Goal: Task Accomplishment & Management: Manage account settings

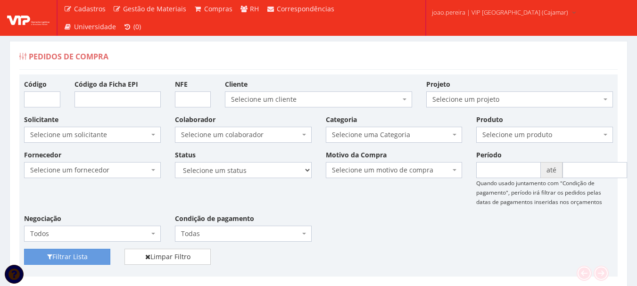
click at [340, 59] on div "Pedidos de Compra" at bounding box center [318, 58] width 598 height 23
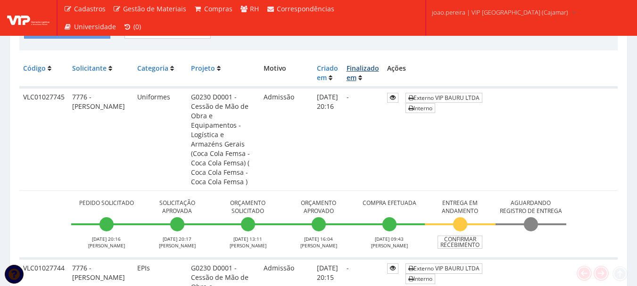
scroll to position [236, 0]
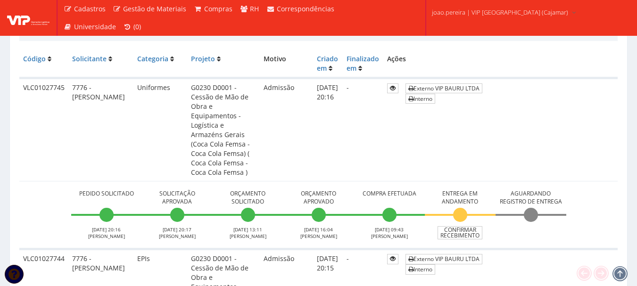
click at [313, 134] on td "Admissão" at bounding box center [286, 129] width 53 height 103
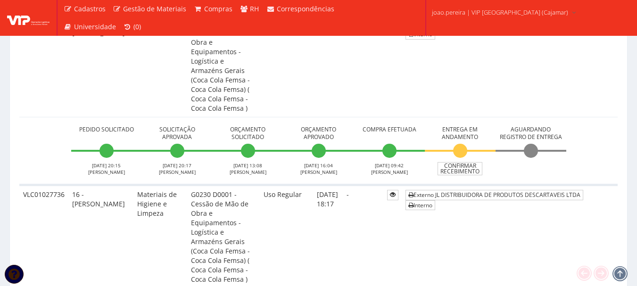
scroll to position [471, 0]
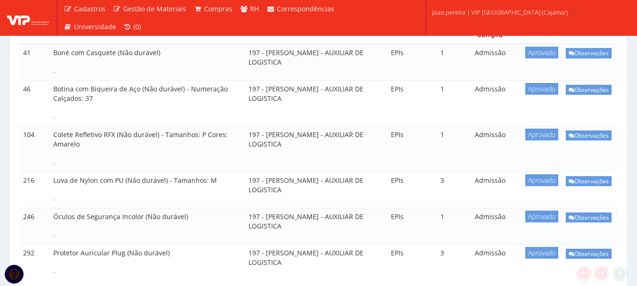
scroll to position [236, 0]
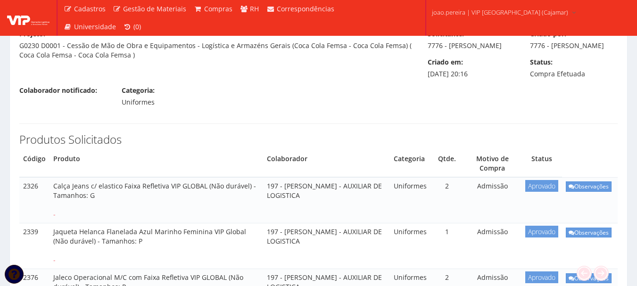
scroll to position [141, 0]
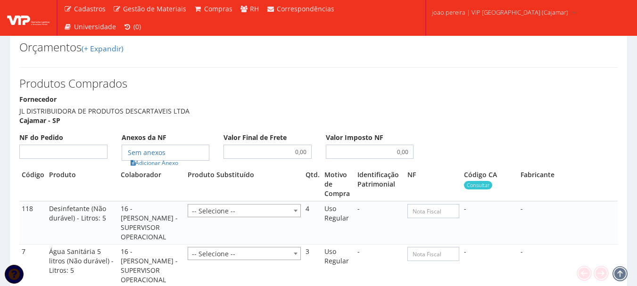
scroll to position [1131, 0]
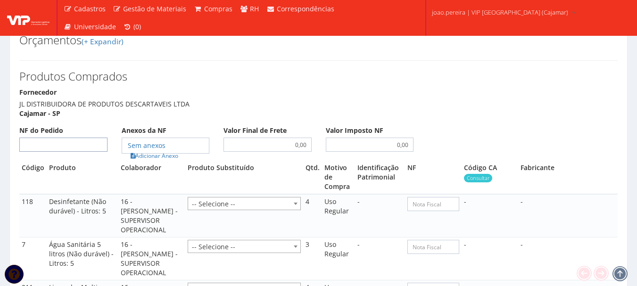
click at [73, 138] on input "NF do Pedido" at bounding box center [63, 145] width 88 height 14
click at [92, 138] on input "NF do Pedido" at bounding box center [63, 145] width 88 height 14
type input "571"
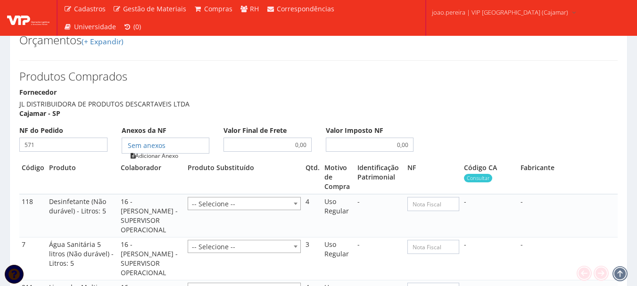
type input "571"
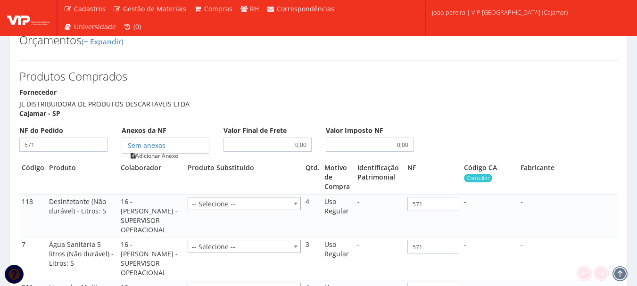
type input "571"
click at [152, 151] on link "Adicionar Anexo" at bounding box center [154, 156] width 53 height 10
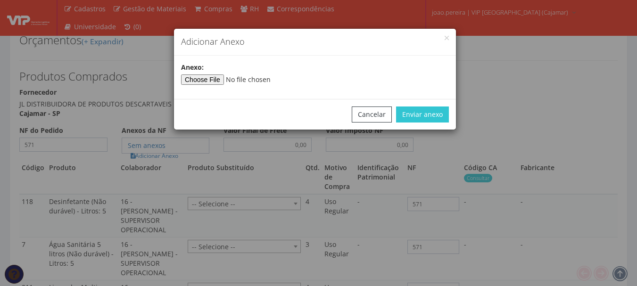
type input"] "C:\fakepath\NF 571 JL DISTRIBUIDORA.pdf"
click at [428, 115] on button "Enviar anexo" at bounding box center [422, 114] width 53 height 16
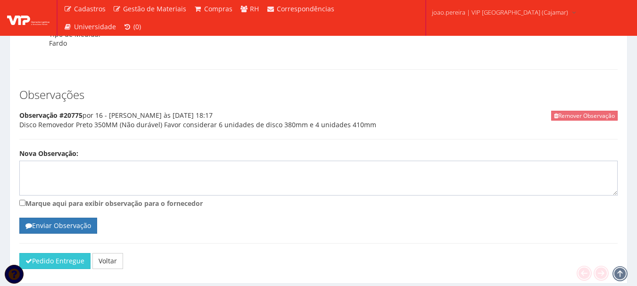
scroll to position [1809, 0]
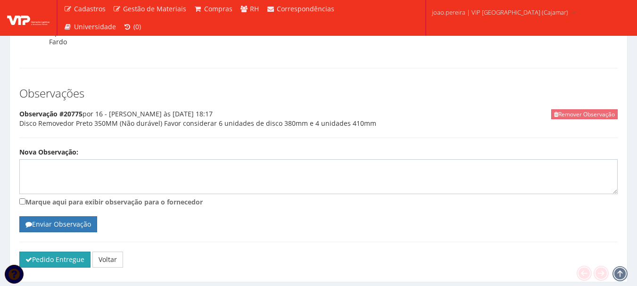
click at [30, 256] on icon "submit" at bounding box center [28, 259] width 7 height 7
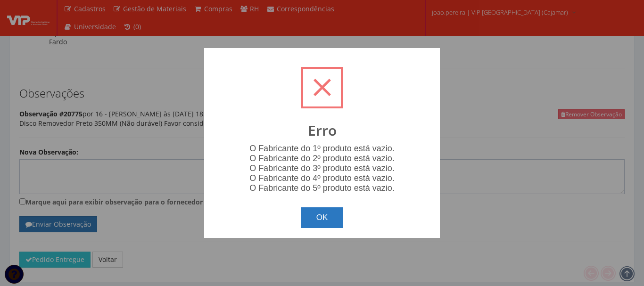
drag, startPoint x: 321, startPoint y: 219, endPoint x: 328, endPoint y: 213, distance: 9.7
click at [321, 219] on button "OK" at bounding box center [322, 217] width 42 height 21
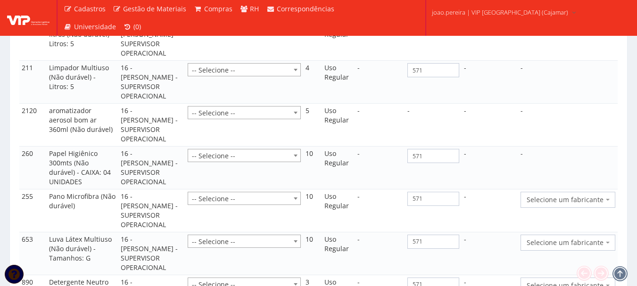
scroll to position [1479, 0]
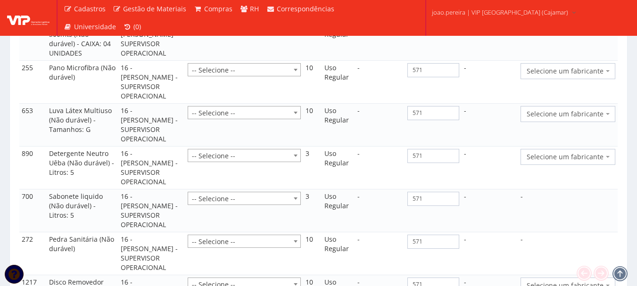
click at [603, 63] on span "Selecione um fabricante" at bounding box center [567, 71] width 95 height 16
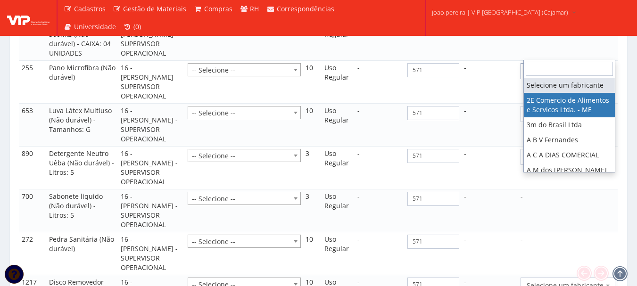
select select "339"
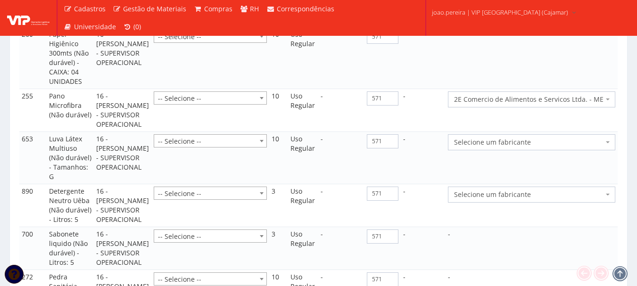
drag, startPoint x: 567, startPoint y: 158, endPoint x: 564, endPoint y: 165, distance: 8.1
click at [566, 147] on span "Selecione um fabricante" at bounding box center [528, 142] width 149 height 9
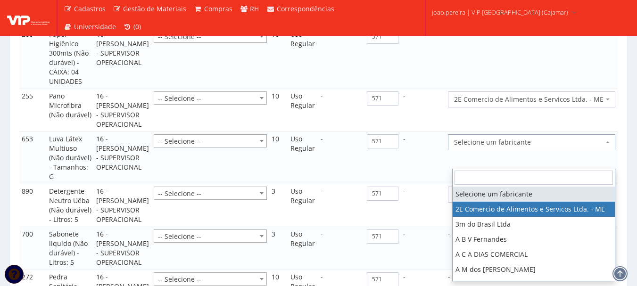
select select "339"
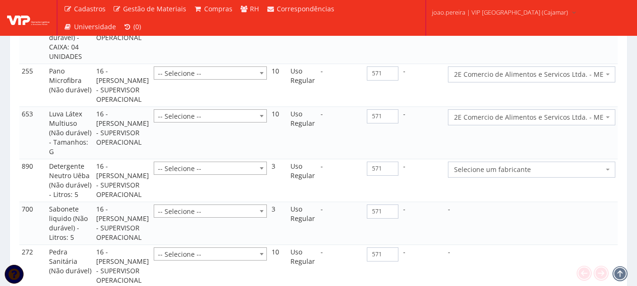
scroll to position [1526, 0]
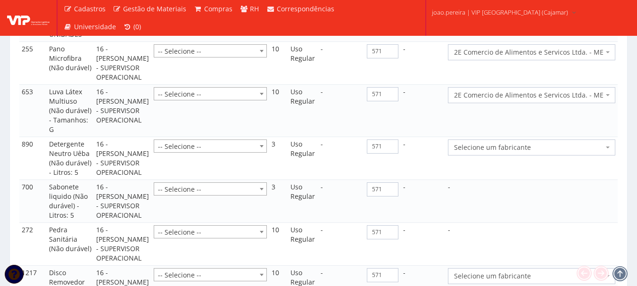
click at [545, 152] on span "Selecione um fabricante" at bounding box center [528, 147] width 149 height 9
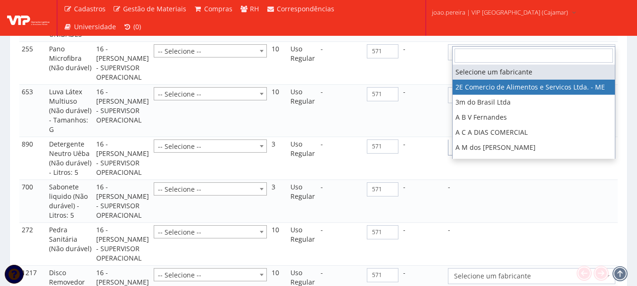
select select "339"
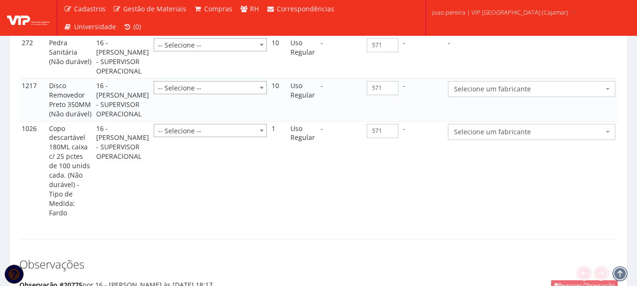
scroll to position [1715, 0]
click at [524, 92] on span "Selecione um fabricante" at bounding box center [528, 87] width 149 height 9
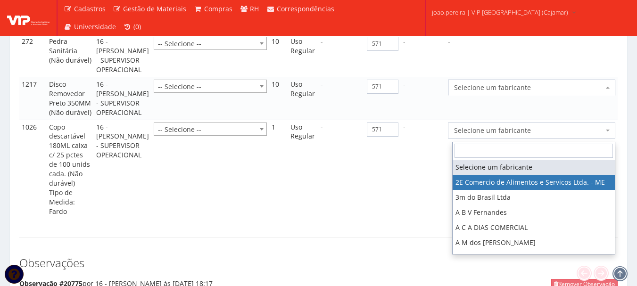
select select "339"
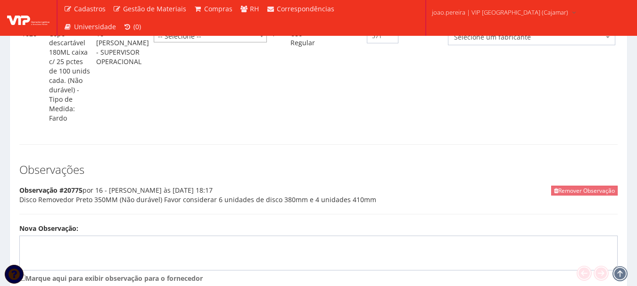
scroll to position [1809, 0]
click at [520, 44] on span "Selecione um fabricante" at bounding box center [531, 36] width 167 height 16
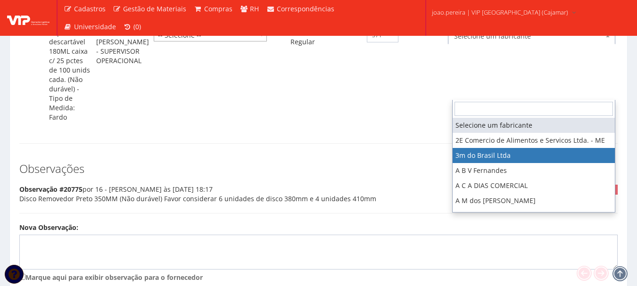
select select "19"
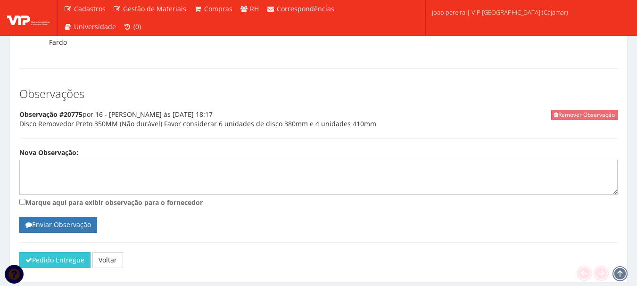
scroll to position [1969, 0]
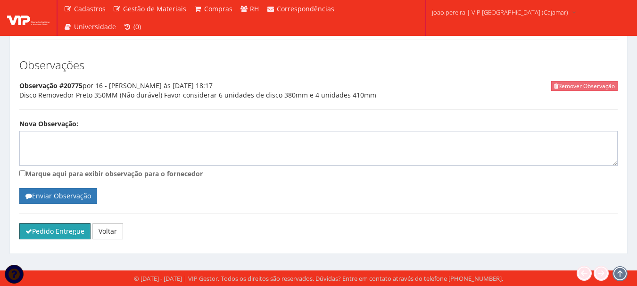
click at [25, 230] on button "Pedido Entregue" at bounding box center [54, 231] width 71 height 16
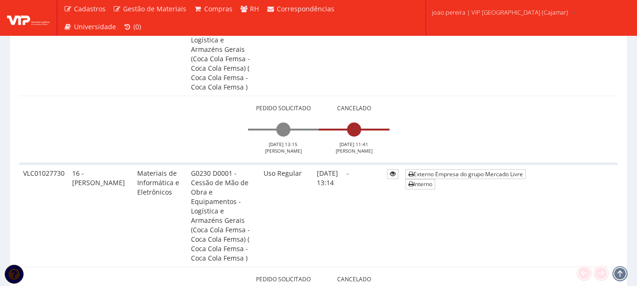
scroll to position [1272, 0]
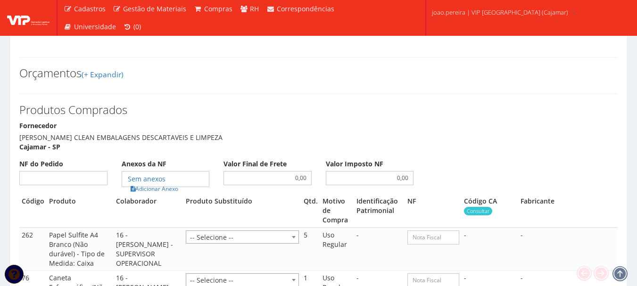
scroll to position [660, 0]
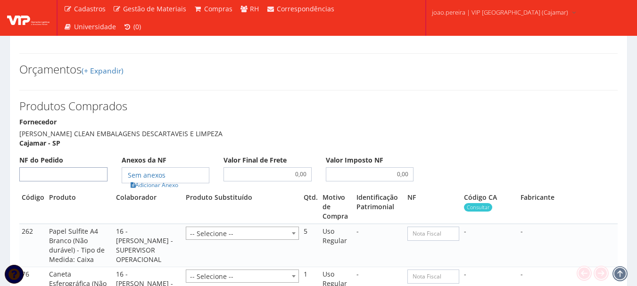
click at [57, 167] on input "NF do Pedido" at bounding box center [63, 174] width 88 height 14
type input "572"
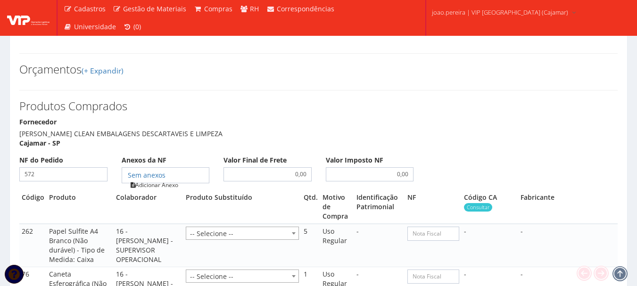
type input "572"
click at [161, 180] on link "Adicionar Anexo" at bounding box center [154, 185] width 53 height 10
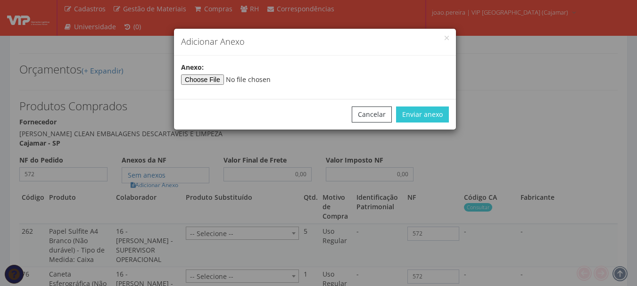
type input"] "C:\fakepath\NF 572 JL DISTRIBUIDORA.pdf"
click at [431, 114] on button "Enviar anexo" at bounding box center [422, 114] width 53 height 16
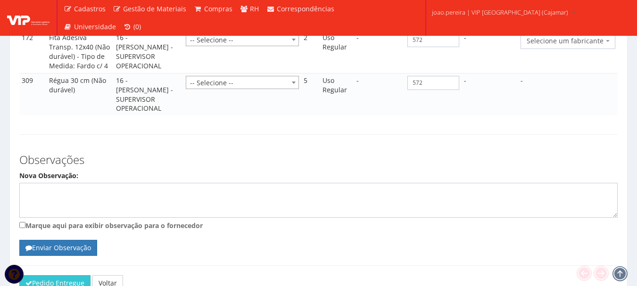
scroll to position [1015, 0]
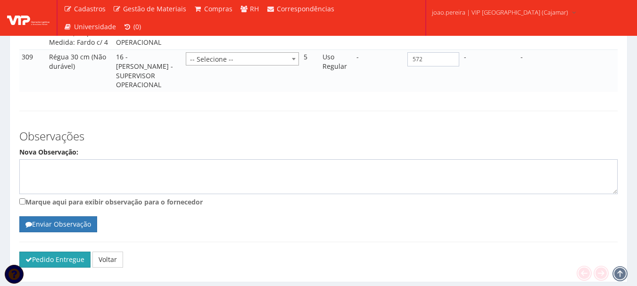
click at [60, 252] on button "Pedido Entregue" at bounding box center [54, 260] width 71 height 16
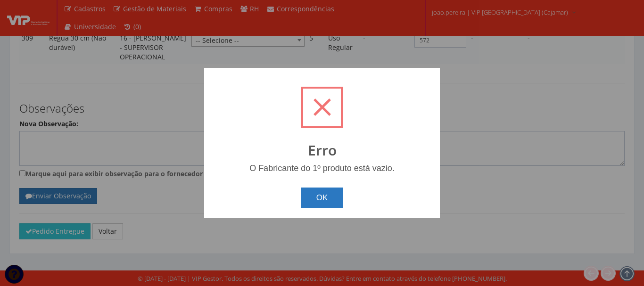
click at [321, 197] on button "OK" at bounding box center [322, 198] width 42 height 21
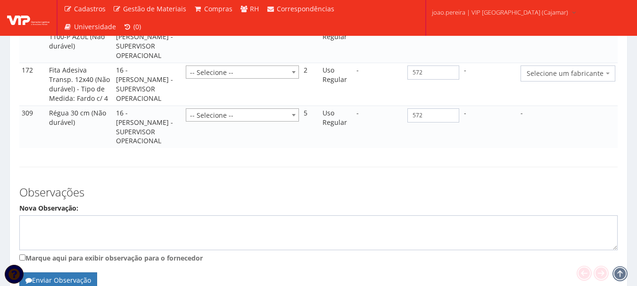
scroll to position [826, 0]
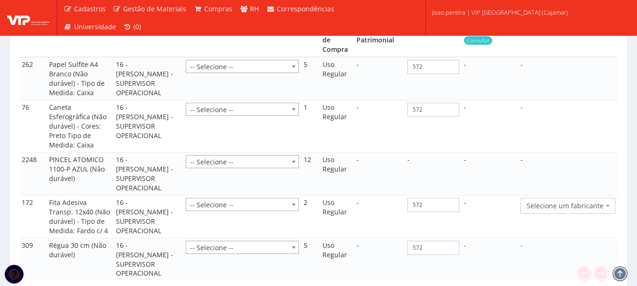
click at [584, 201] on span "Selecione um fabricante" at bounding box center [564, 205] width 77 height 9
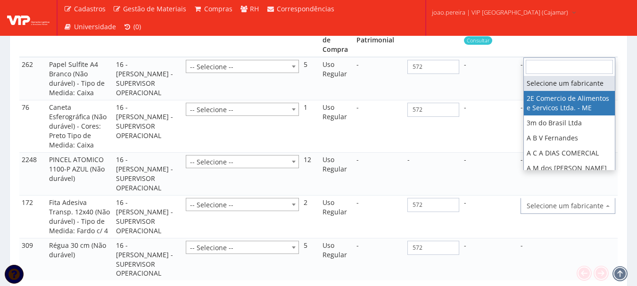
select select "339"
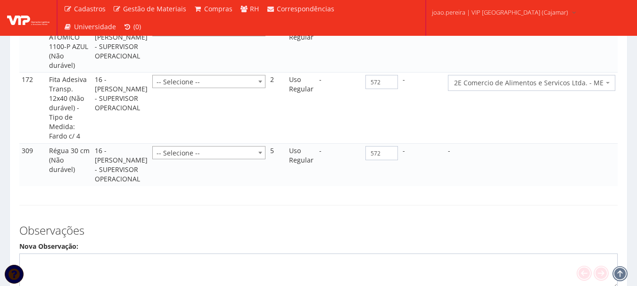
scroll to position [1128, 0]
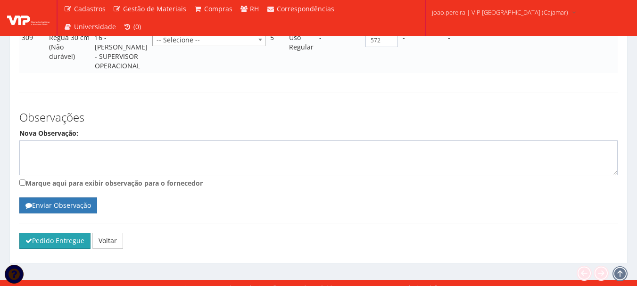
click at [48, 233] on button "Pedido Entregue" at bounding box center [54, 241] width 71 height 16
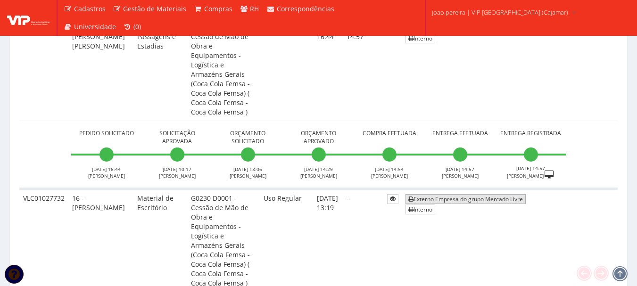
scroll to position [848, 0]
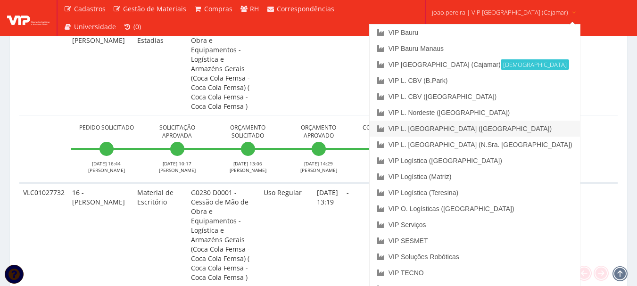
click at [481, 130] on link "VIP L. [GEOGRAPHIC_DATA] ([GEOGRAPHIC_DATA])" at bounding box center [474, 129] width 210 height 16
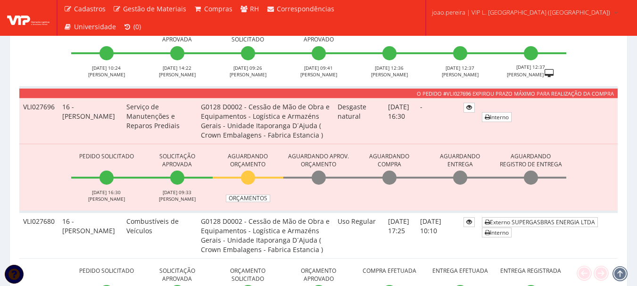
scroll to position [801, 0]
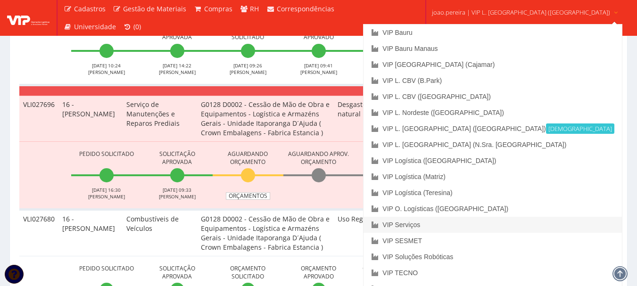
click at [464, 227] on link "VIP Serviços" at bounding box center [492, 225] width 258 height 16
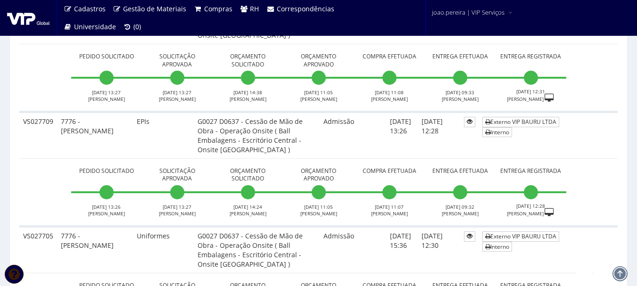
scroll to position [707, 0]
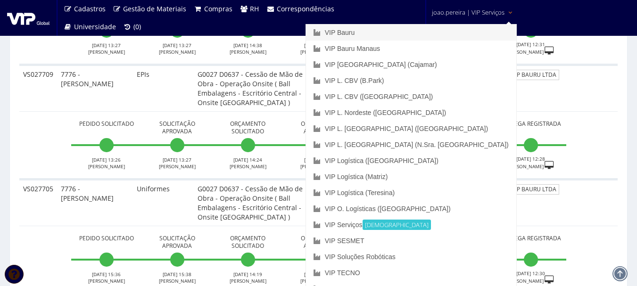
click at [441, 29] on link "VIP Bauru" at bounding box center [411, 33] width 210 height 16
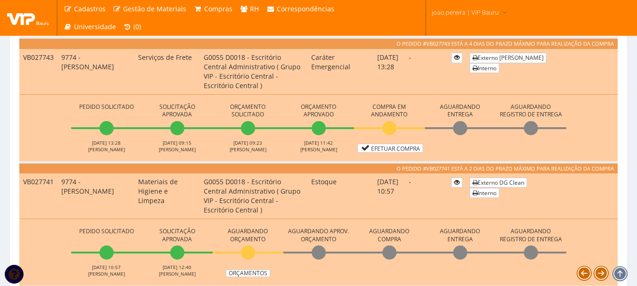
scroll to position [236, 0]
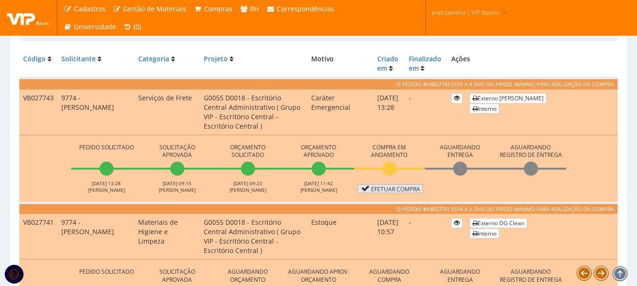
click at [403, 188] on link "Efetuar Compra" at bounding box center [389, 188] width 65 height 9
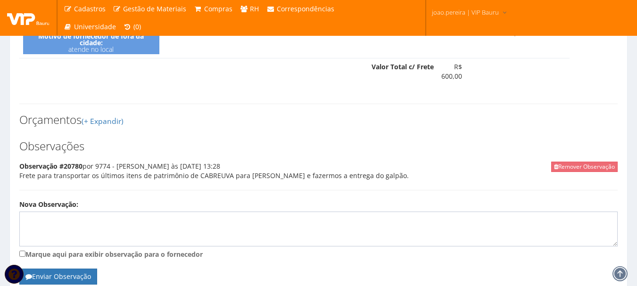
scroll to position [419, 0]
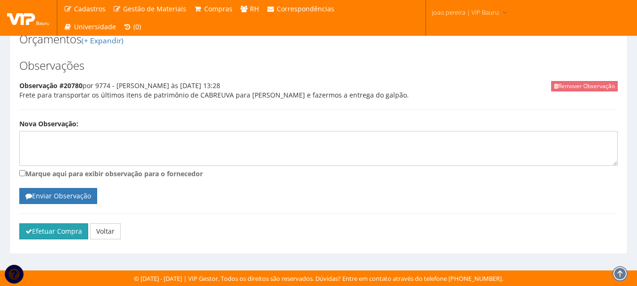
click at [49, 227] on button "Efetuar Compra" at bounding box center [53, 231] width 69 height 16
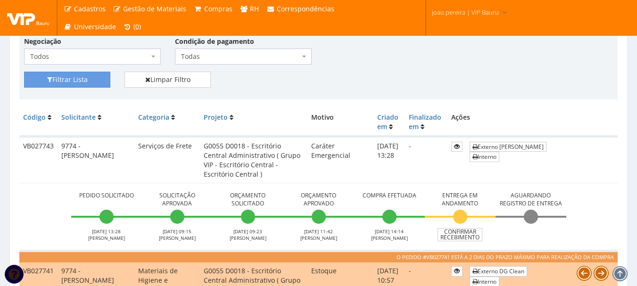
scroll to position [188, 0]
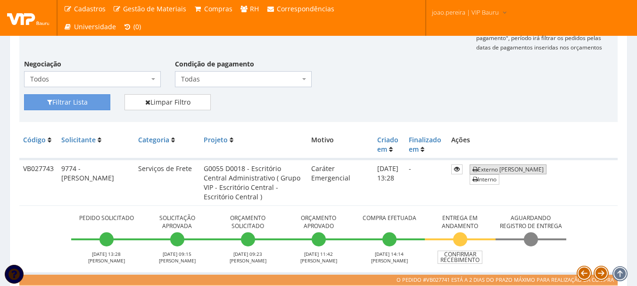
click at [518, 168] on link "Externo Edimilson Gomes da Silva" at bounding box center [507, 169] width 77 height 10
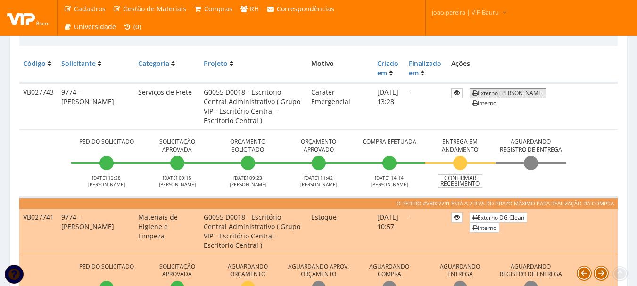
scroll to position [283, 0]
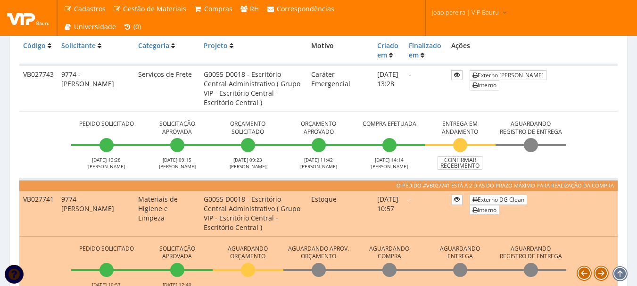
click at [603, 138] on td "Pedido Solicitado 25/09/2025 13:28 JOAO PEREIRA Solicitação Aprovada 26/09/2025…" at bounding box center [318, 145] width 598 height 68
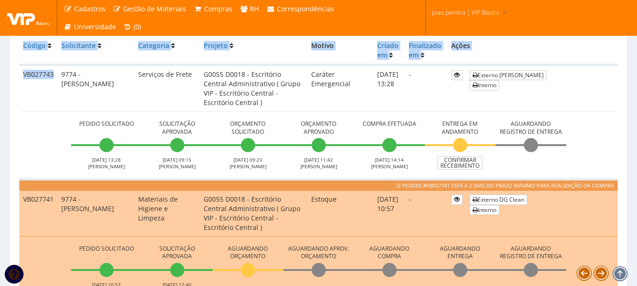
drag, startPoint x: 55, startPoint y: 74, endPoint x: 18, endPoint y: 70, distance: 37.5
click at [32, 108] on td "VB027743" at bounding box center [38, 88] width 38 height 47
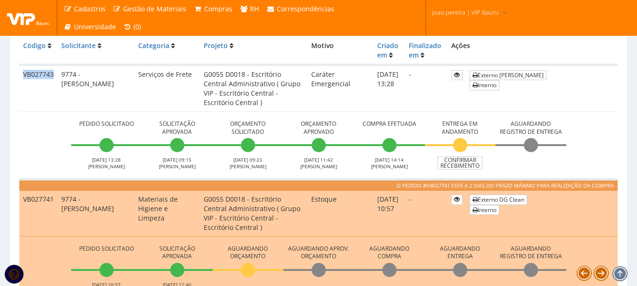
drag, startPoint x: 53, startPoint y: 74, endPoint x: 20, endPoint y: 74, distance: 33.0
click at [20, 74] on td "VB027743" at bounding box center [38, 88] width 38 height 47
copy td "VB027743"
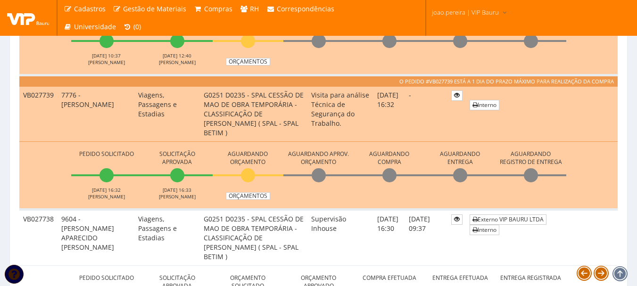
scroll to position [613, 0]
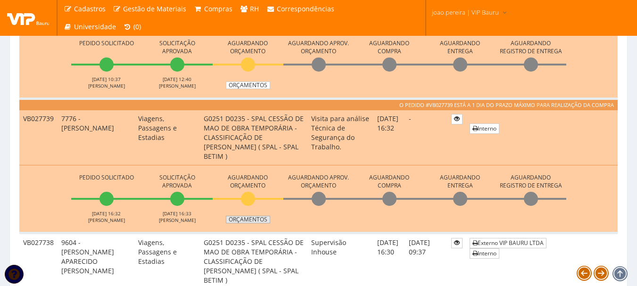
click at [256, 216] on link "Orçamentos" at bounding box center [248, 220] width 44 height 8
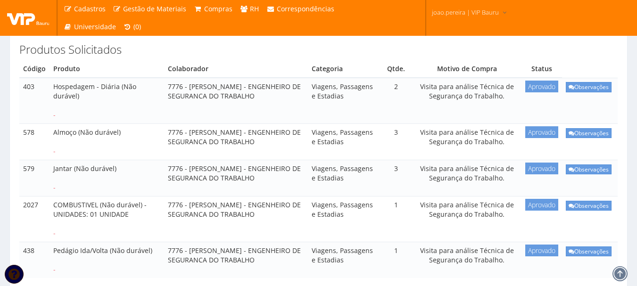
scroll to position [64, 0]
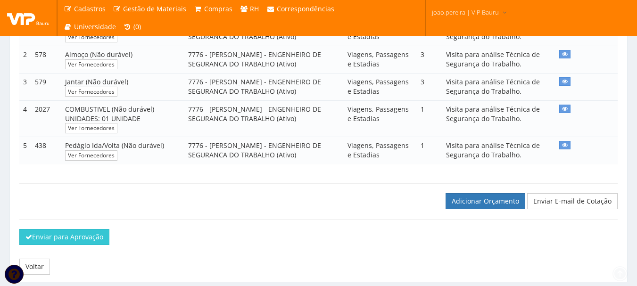
scroll to position [262, 0]
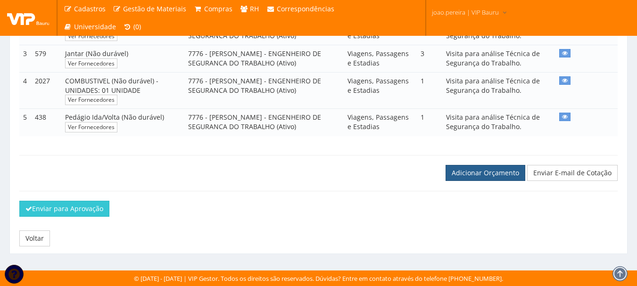
click at [492, 174] on link "Adicionar Orçamento" at bounding box center [485, 173] width 80 height 16
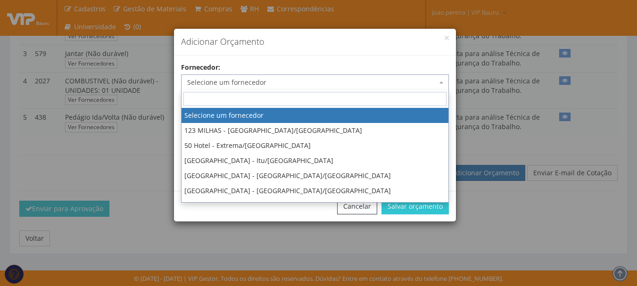
click at [350, 83] on span "Selecione um fornecedor" at bounding box center [312, 82] width 250 height 9
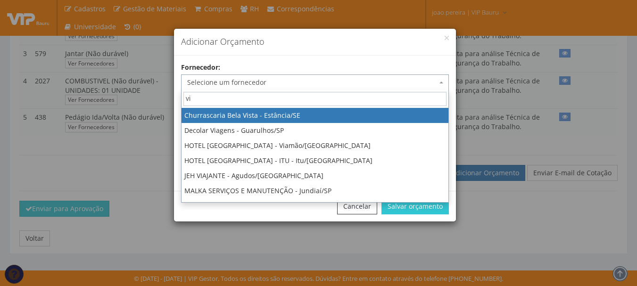
type input "vip"
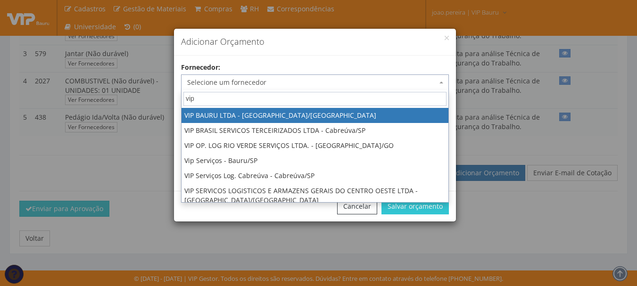
select select "532"
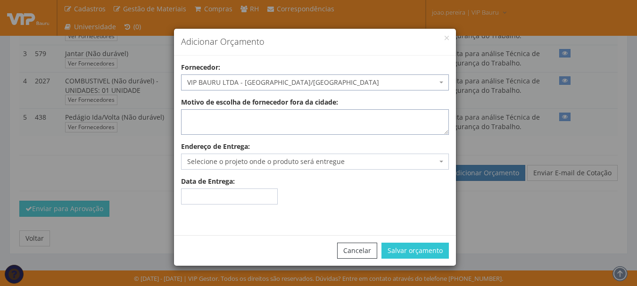
click at [261, 133] on textarea "Motivo de escolha de fornecedor fora da cidade:" at bounding box center [315, 121] width 268 height 25
type textarea "Adiantamento"
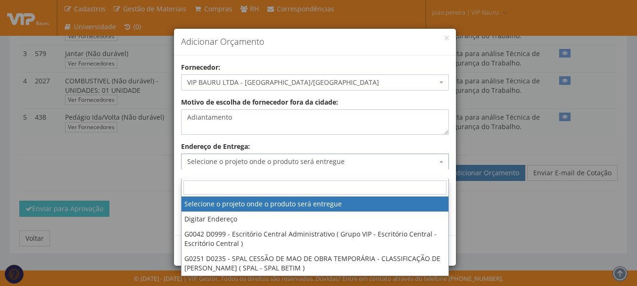
click at [269, 163] on span "Selecione o projeto onde o produto será entregue" at bounding box center [312, 161] width 250 height 9
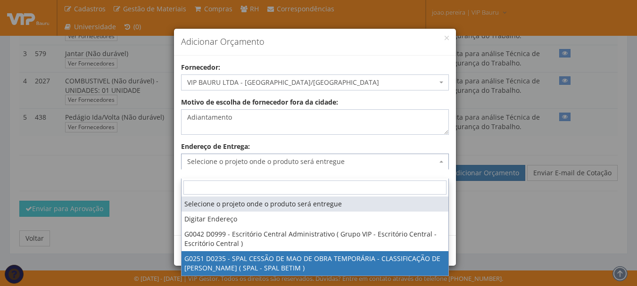
select select "251"
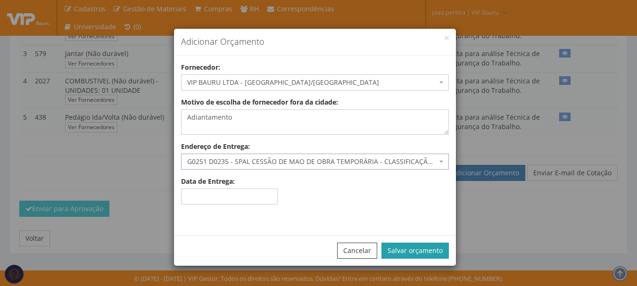
click at [425, 243] on button "Salvar orçamento" at bounding box center [414, 251] width 67 height 16
click at [425, 248] on button "Salvar orçamento" at bounding box center [414, 251] width 67 height 16
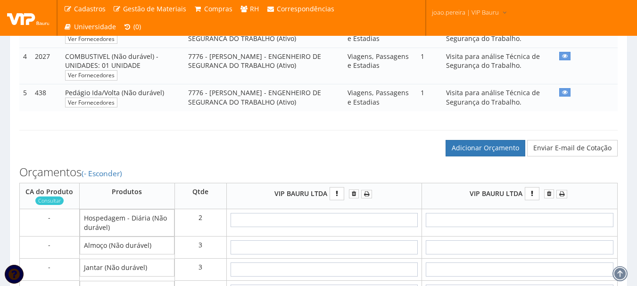
scroll to position [330, 0]
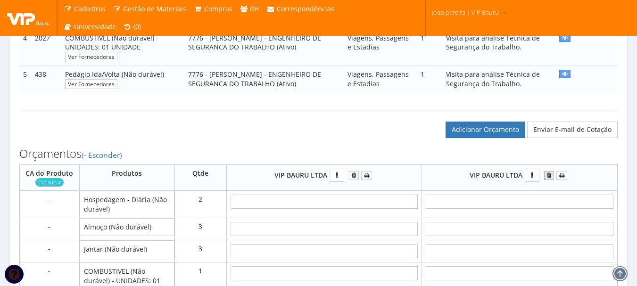
click at [549, 179] on icon "submit" at bounding box center [549, 175] width 4 height 7
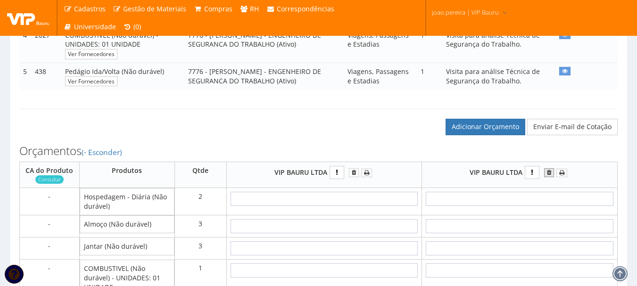
scroll to position [377, 0]
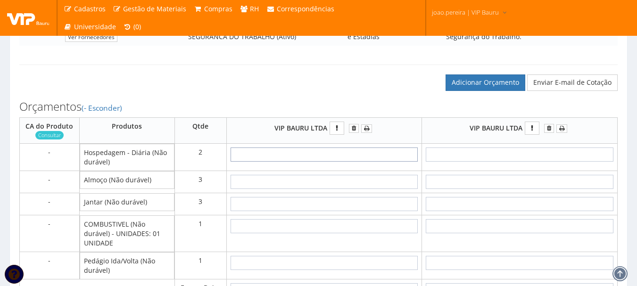
click at [327, 161] on input "text" at bounding box center [323, 154] width 187 height 14
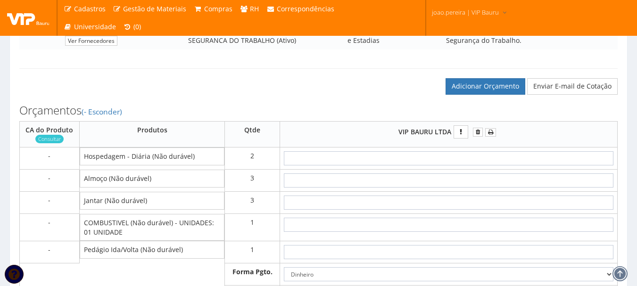
scroll to position [377, 0]
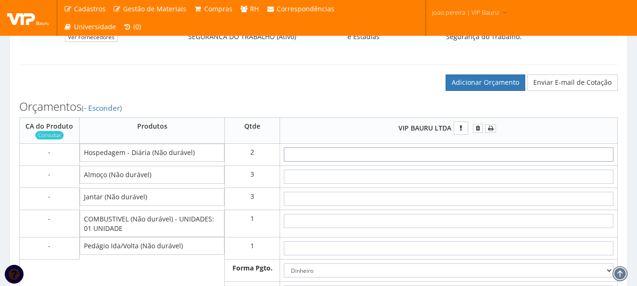
click at [462, 160] on input "text" at bounding box center [448, 154] width 329 height 14
type input "15"
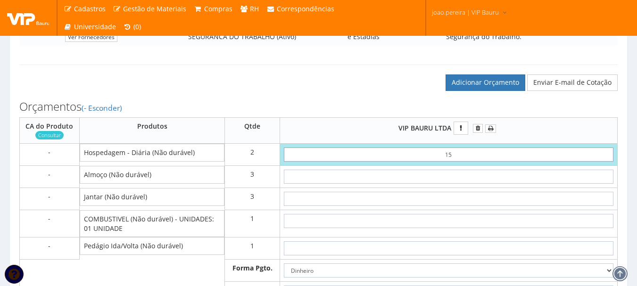
type input "30,00"
type input "1,50"
type input "3,00"
type input "15,00"
type input "30,00"
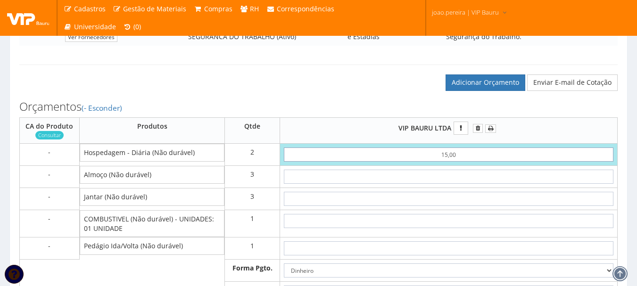
type input "150,00"
type input "300,00"
type input "150,00"
click at [472, 184] on input "text" at bounding box center [448, 177] width 329 height 14
type input "4"
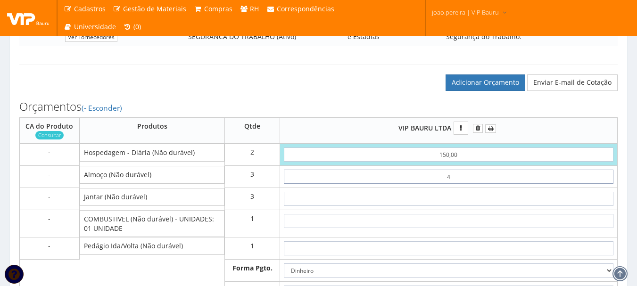
type input "312,00"
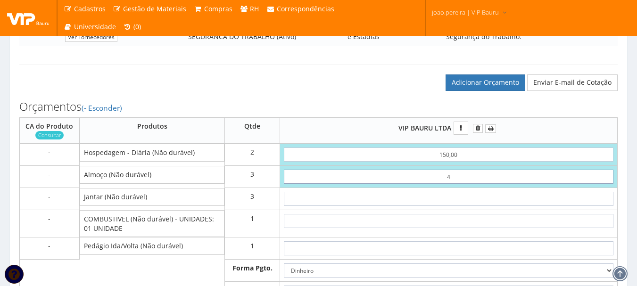
type input "40"
type input "420,00"
type input "4,00"
type input "312,00"
type input "40,00"
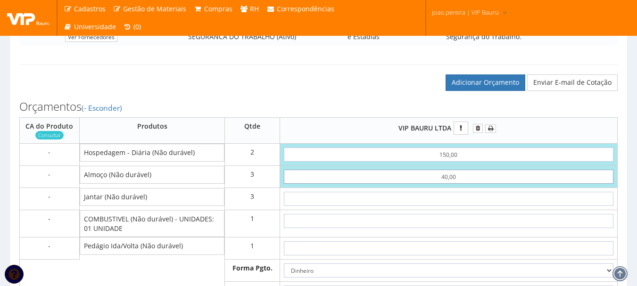
type input "420,00"
type input "40,00"
type input "4"
type input "432,00"
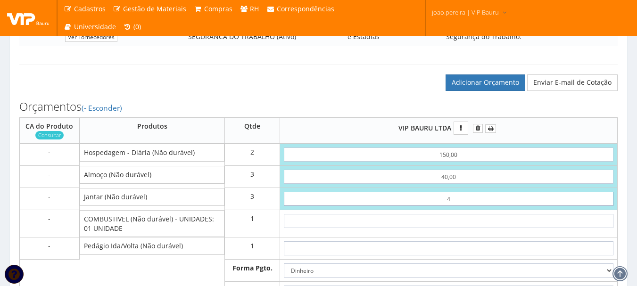
type input "40"
type input "540,00"
type input "4,00"
type input "432,00"
type input "40,00"
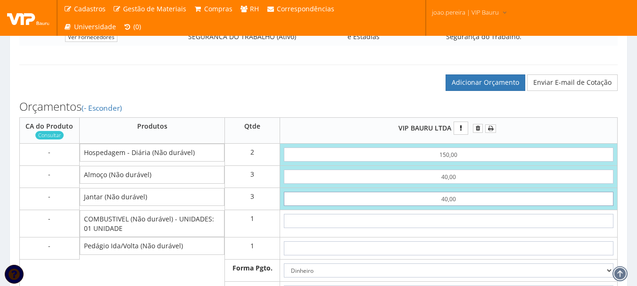
type input "540,00"
type input "40,00"
type input "1"
type input "541,00"
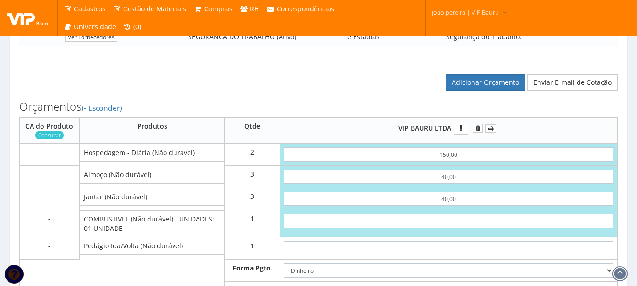
type input "540,00"
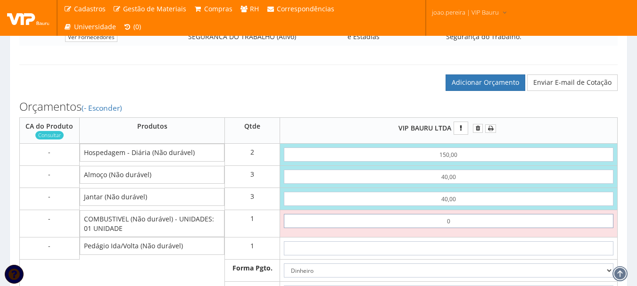
type input "01"
type input "541,00"
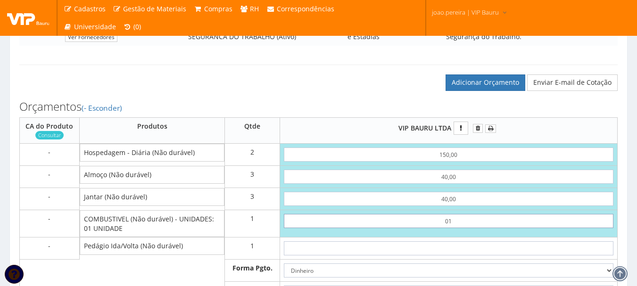
type input "0"
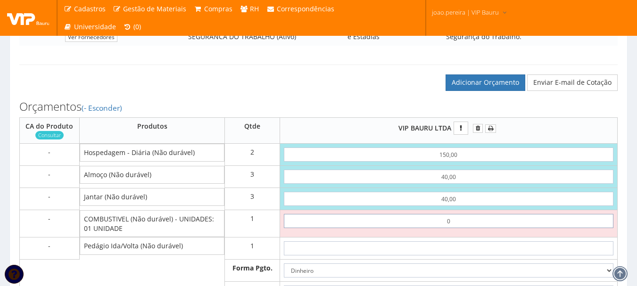
type input "540,00"
type input "0,01"
type input "540,01"
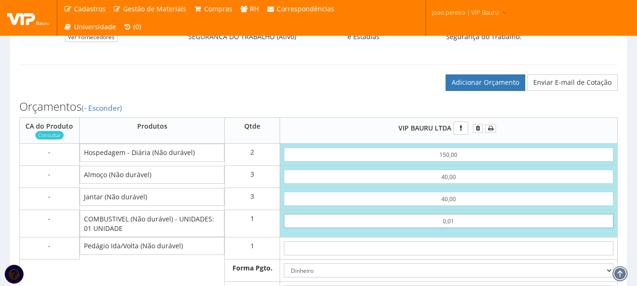
type input "0,01"
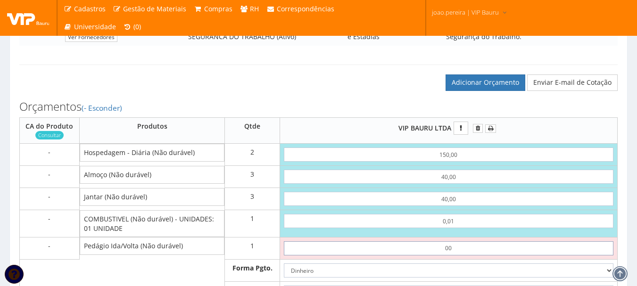
type input "0,01"
type input "540,02"
type input "0,01"
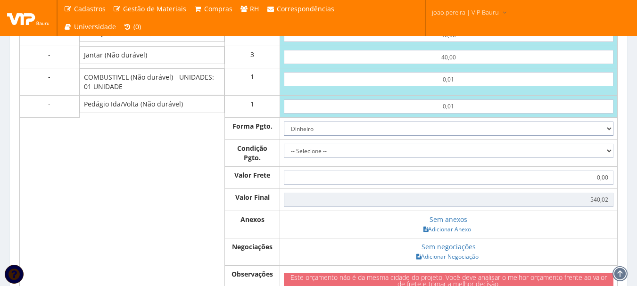
scroll to position [519, 0]
click at [611, 157] on select "-- Selecione -- À vista 7 dias 10 dias" at bounding box center [448, 150] width 329 height 14
select select "0"
click at [284, 152] on select "-- Selecione -- À vista 7 dias 10 dias" at bounding box center [448, 150] width 329 height 14
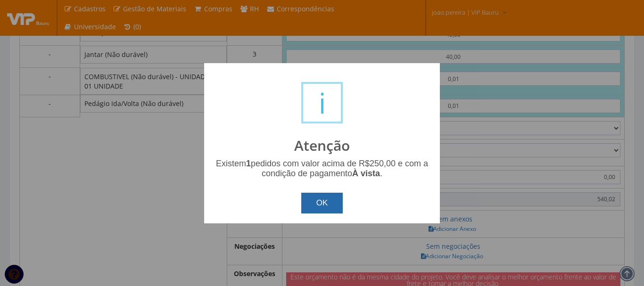
click at [319, 195] on button "OK" at bounding box center [322, 203] width 42 height 21
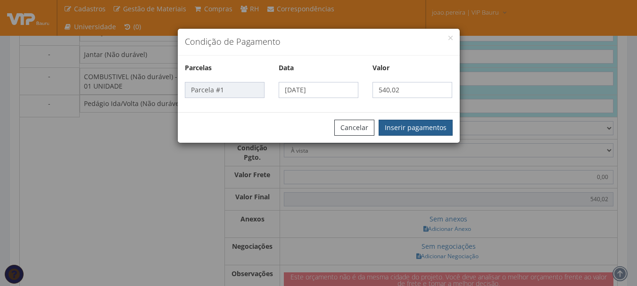
click at [424, 133] on button "Inserir pagamentos" at bounding box center [415, 128] width 74 height 16
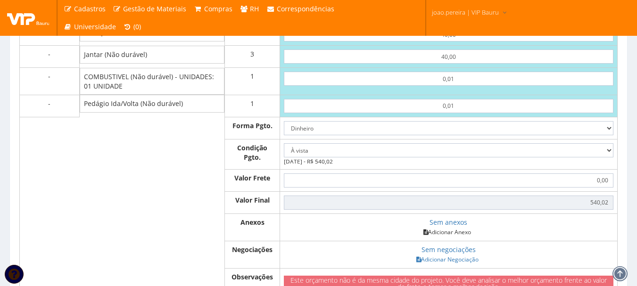
click at [449, 237] on link "Adicionar Anexo" at bounding box center [446, 232] width 53 height 10
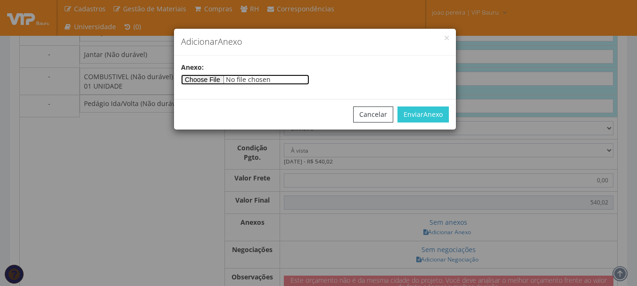
click at [207, 84] on input"] "file" at bounding box center [245, 79] width 128 height 10
type input"] "C:\fakepath\PEDIDOS SEM NOTA FISCAL REEMBOLSO.docx"
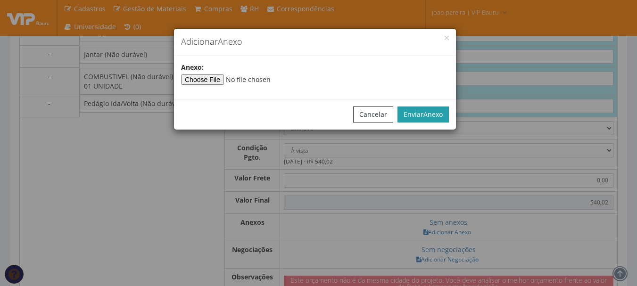
click at [417, 115] on button "Enviar Anexo" at bounding box center [422, 114] width 51 height 16
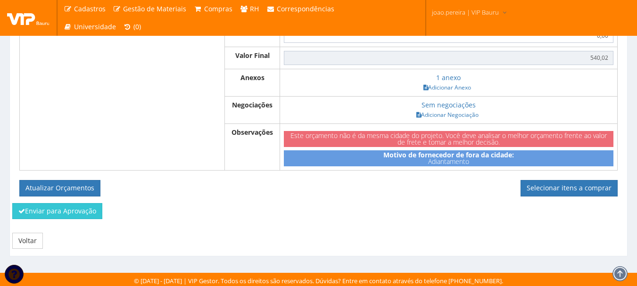
scroll to position [676, 0]
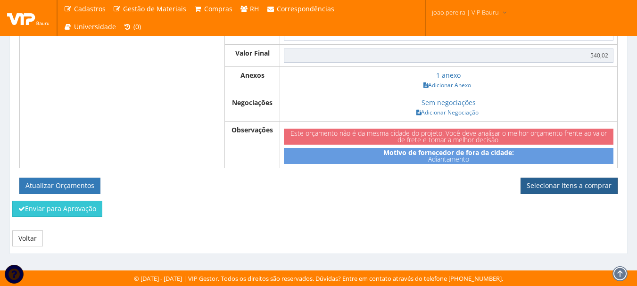
click at [581, 181] on link "Selecionar itens a comprar" at bounding box center [568, 186] width 97 height 16
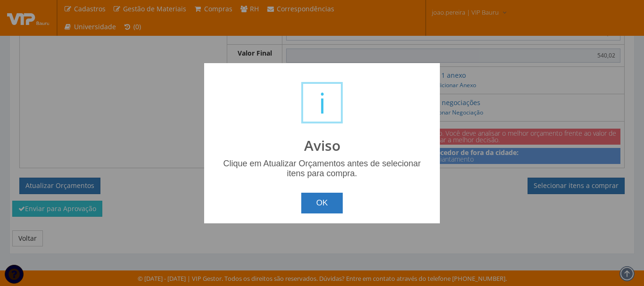
click at [323, 201] on button "OK" at bounding box center [322, 203] width 42 height 21
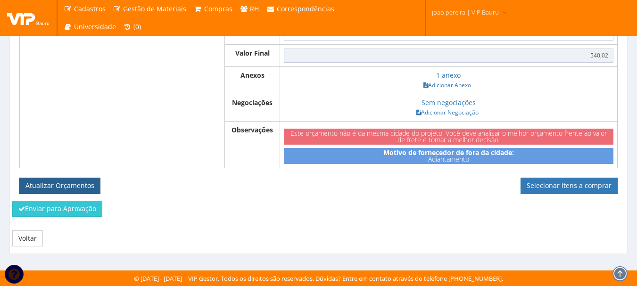
click at [90, 184] on button "Atualizar Orçamentos" at bounding box center [59, 186] width 81 height 16
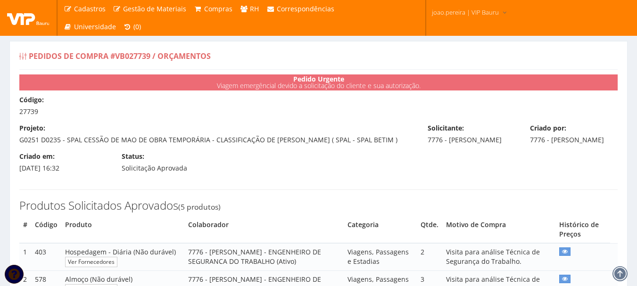
select select "0"
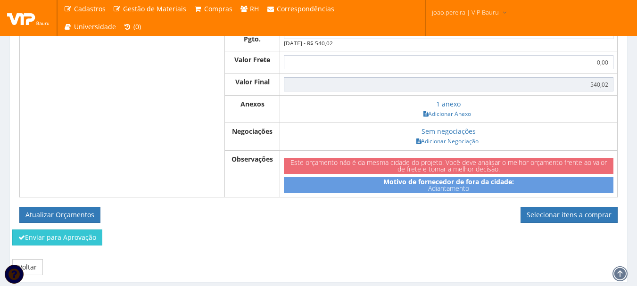
scroll to position [613, 0]
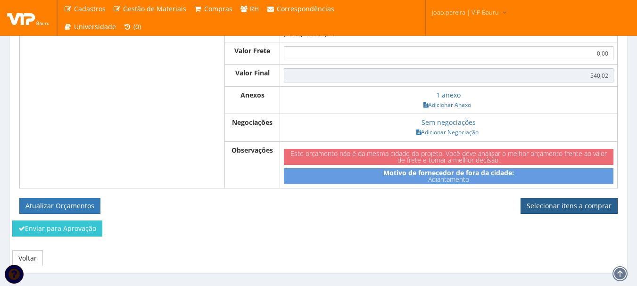
click at [580, 214] on link "Selecionar itens a comprar" at bounding box center [568, 206] width 97 height 16
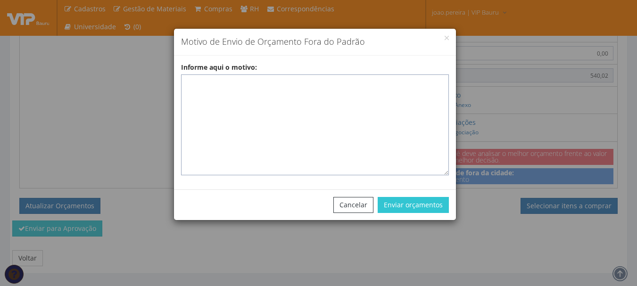
click at [294, 86] on textarea "Informe aqui o motivo:" at bounding box center [315, 124] width 268 height 101
click at [263, 80] on textarea "Informe aqui o motivo:" at bounding box center [315, 124] width 268 height 101
paste textarea "ADIANTAMENTO DE VIAGENS - Pedido de compra para emissão de adiantamento para co…"
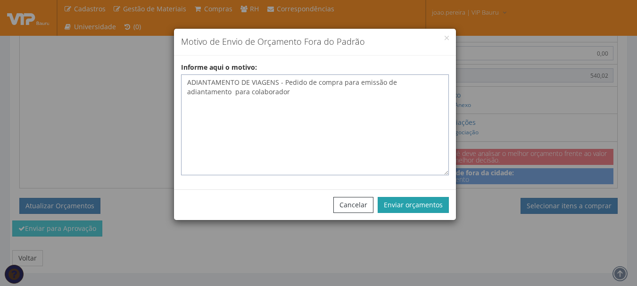
type textarea "ADIANTAMENTO DE VIAGENS - Pedido de compra para emissão de adiantamento para co…"
click at [431, 202] on button "Enviar orçamentos" at bounding box center [412, 205] width 71 height 16
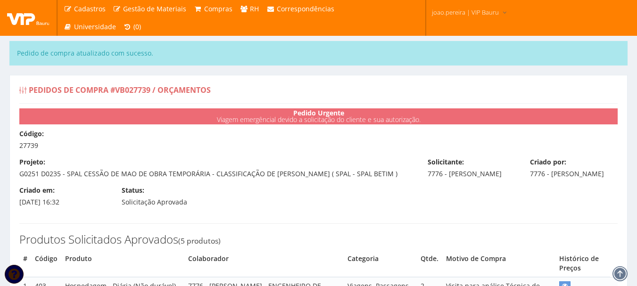
select select "0"
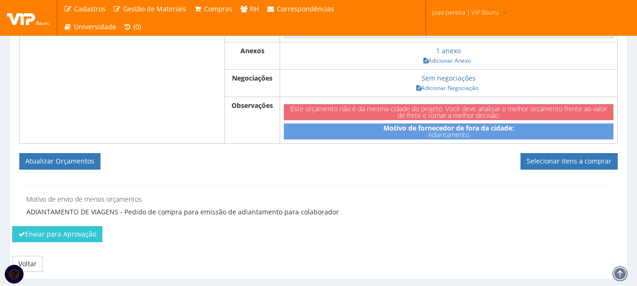
scroll to position [726, 0]
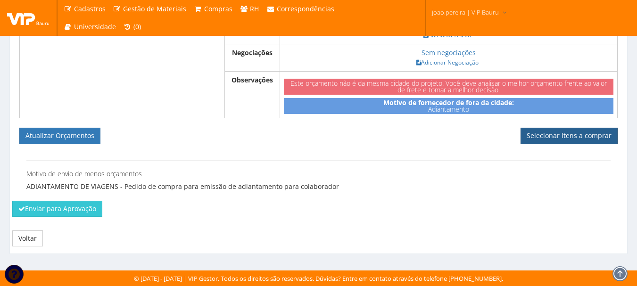
click at [588, 131] on link "Selecionar itens a comprar" at bounding box center [568, 136] width 97 height 16
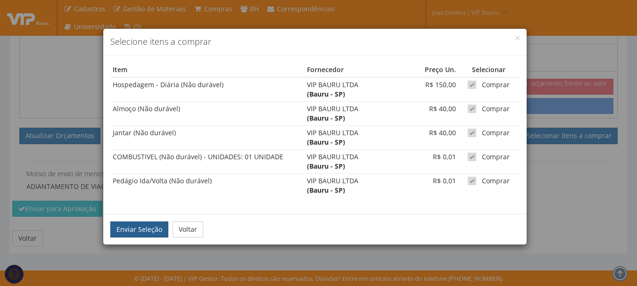
click at [134, 229] on button "Enviar Seleção" at bounding box center [139, 229] width 58 height 16
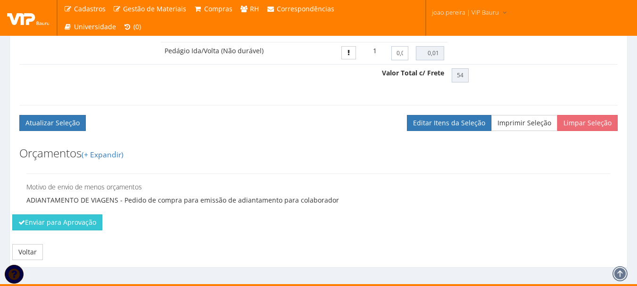
scroll to position [556, 0]
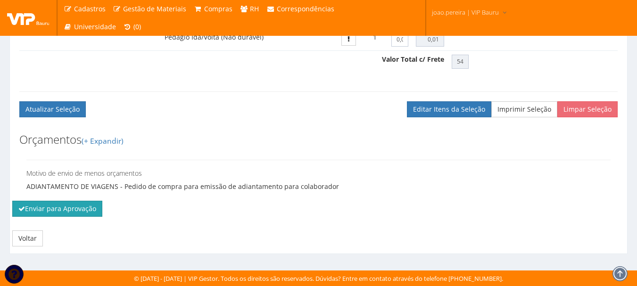
click at [66, 206] on button "Enviar para Aprovação" at bounding box center [57, 209] width 90 height 16
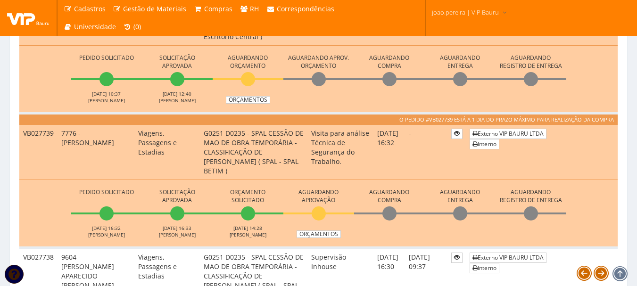
scroll to position [613, 0]
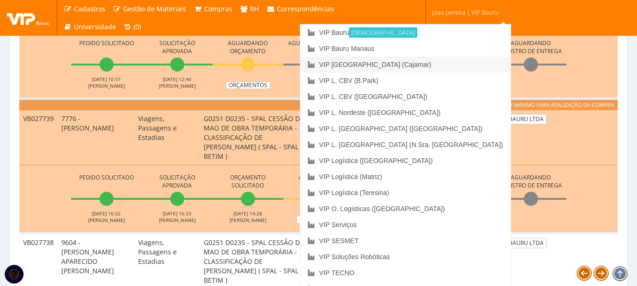
click at [459, 63] on link "VIP [GEOGRAPHIC_DATA] (Cajamar)" at bounding box center [405, 65] width 210 height 16
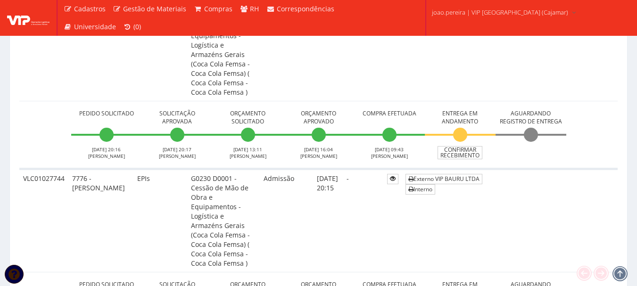
scroll to position [188, 0]
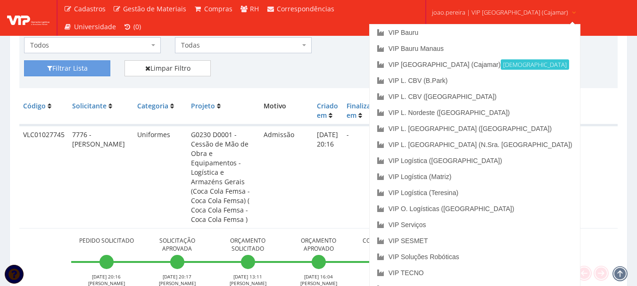
click at [472, 18] on link "joao.pereira | VIP [GEOGRAPHIC_DATA] (Cajamar)" at bounding box center [504, 11] width 152 height 23
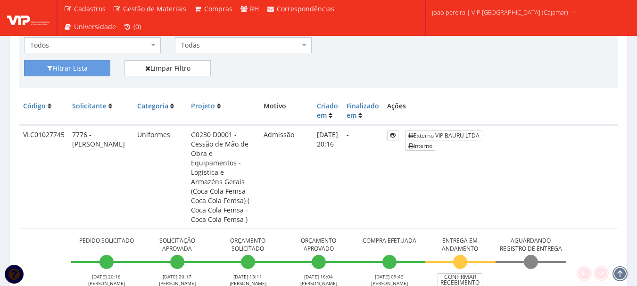
click at [472, 18] on link "joao.pereira | VIP [GEOGRAPHIC_DATA] (Cajamar)" at bounding box center [504, 11] width 152 height 23
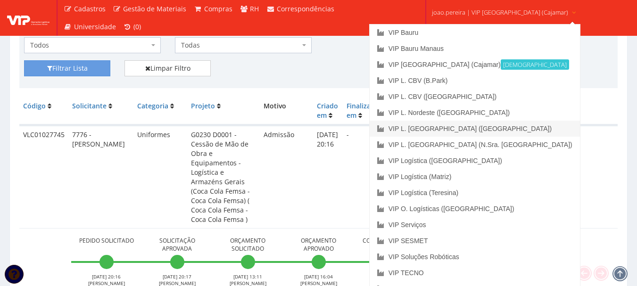
click at [472, 130] on link "VIP L. [GEOGRAPHIC_DATA] ([GEOGRAPHIC_DATA])" at bounding box center [474, 129] width 210 height 16
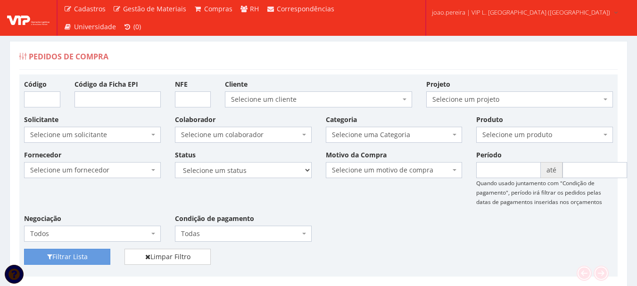
click at [362, 57] on div "Pedidos de Compra" at bounding box center [318, 58] width 598 height 23
click at [387, 230] on div "Fornecedor Selecione um fornecedor ******** ******** 1000 MARCAS [GEOGRAPHIC_DA…" at bounding box center [318, 199] width 603 height 99
click at [365, 259] on div "Filtrar Lista Limpar Filtro" at bounding box center [318, 260] width 603 height 23
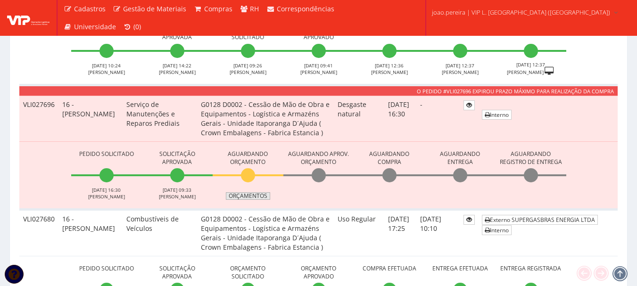
scroll to position [848, 0]
